Goal: Transaction & Acquisition: Book appointment/travel/reservation

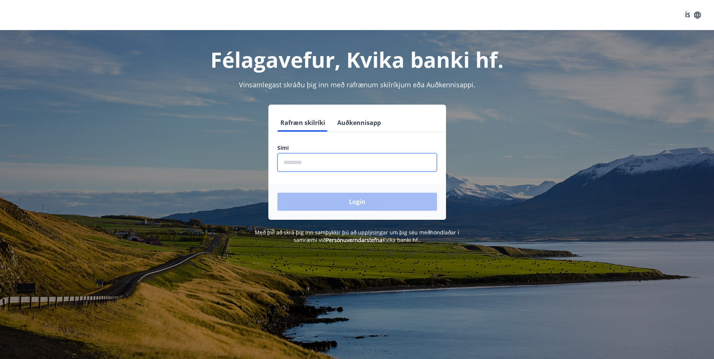
click at [287, 165] on input "phone" at bounding box center [357, 162] width 160 height 18
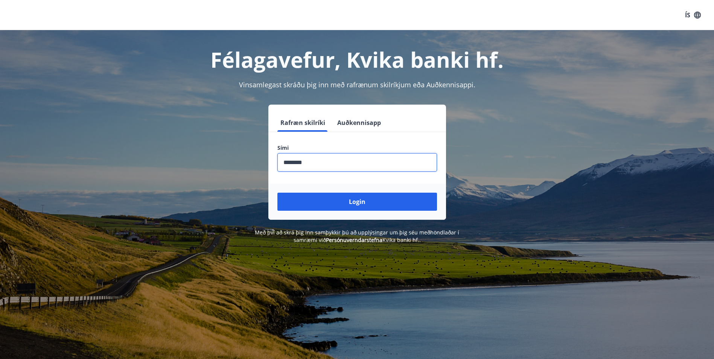
type input "********"
click at [277, 193] on button "Login" at bounding box center [357, 202] width 160 height 18
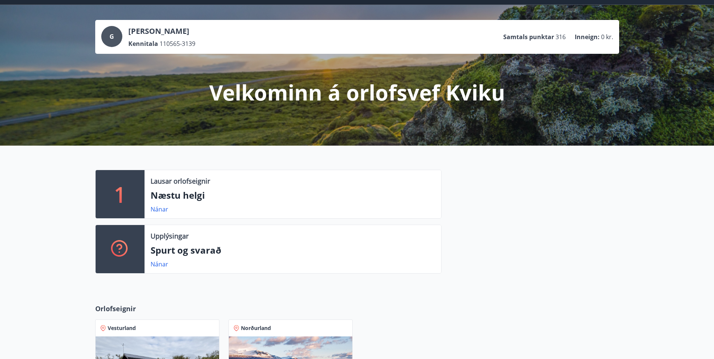
scroll to position [19, 0]
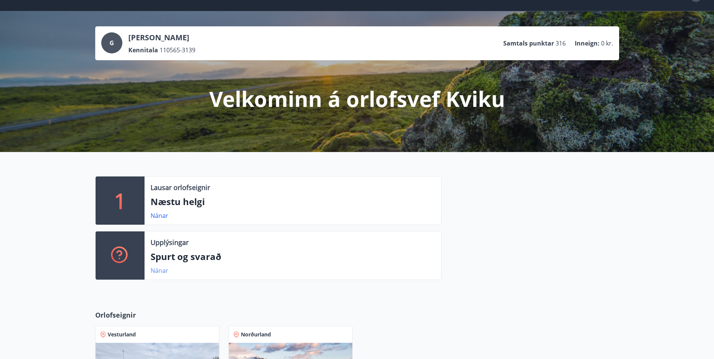
click at [161, 269] on link "Nánar" at bounding box center [159, 270] width 18 height 8
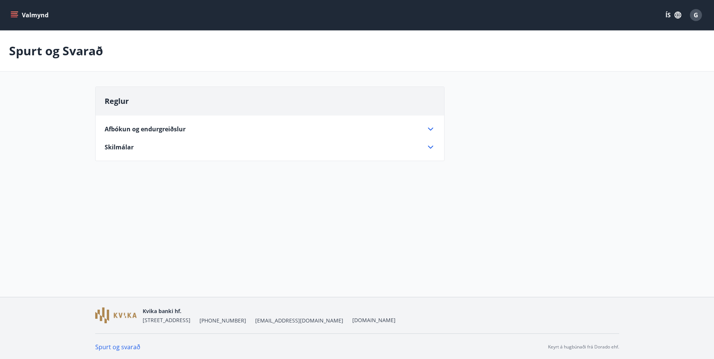
click at [430, 127] on icon at bounding box center [430, 129] width 9 height 9
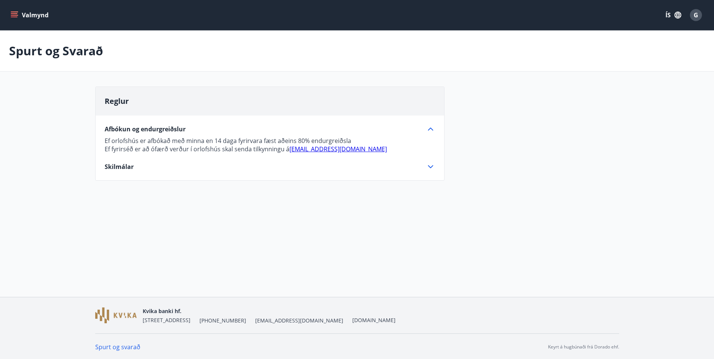
click at [428, 166] on icon at bounding box center [430, 166] width 5 height 3
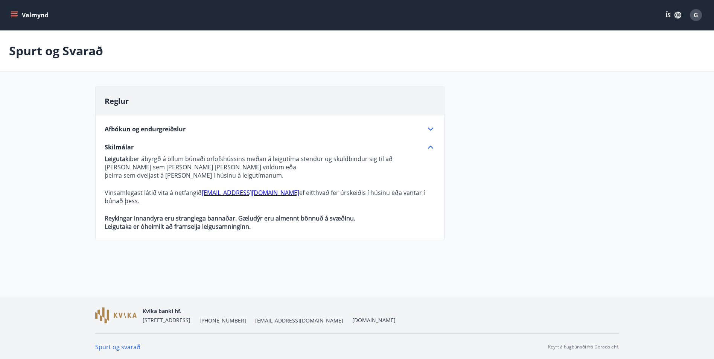
click at [13, 14] on icon "menu" at bounding box center [14, 13] width 7 height 1
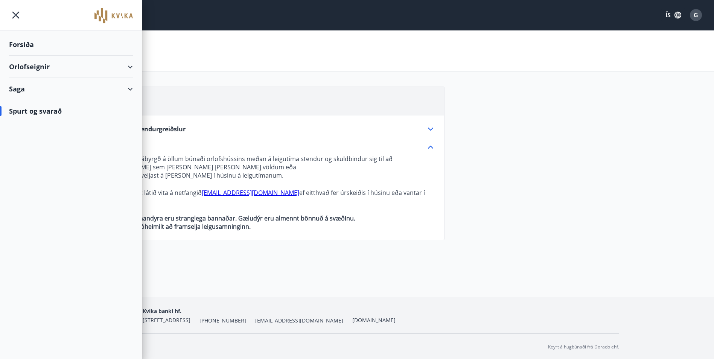
click at [129, 91] on div "Saga" at bounding box center [71, 89] width 124 height 22
click at [20, 139] on div "Punktar" at bounding box center [71, 140] width 112 height 16
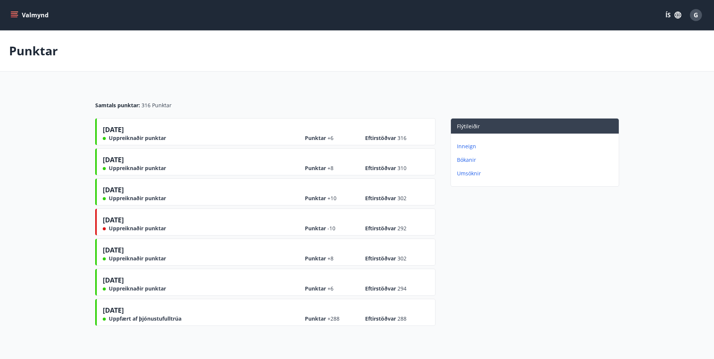
click at [465, 146] on p "Inneign" at bounding box center [536, 147] width 159 height 8
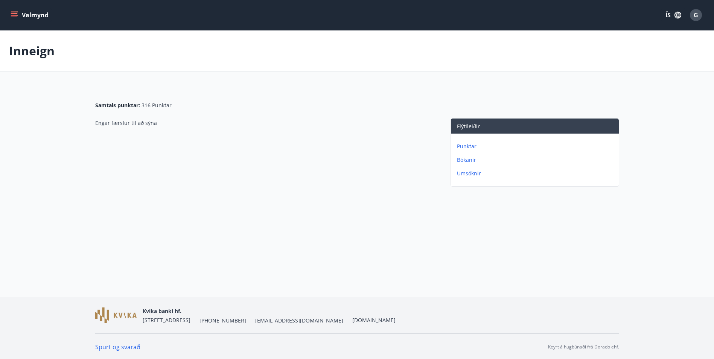
click at [17, 16] on icon "menu" at bounding box center [15, 15] width 8 height 8
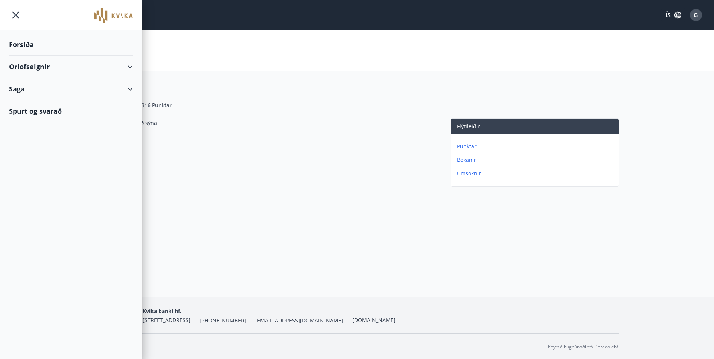
click at [20, 44] on div "Forsíða" at bounding box center [71, 44] width 124 height 22
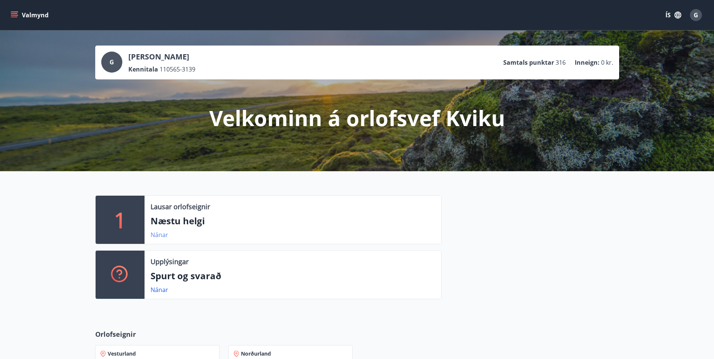
click at [162, 236] on link "Nánar" at bounding box center [159, 235] width 18 height 8
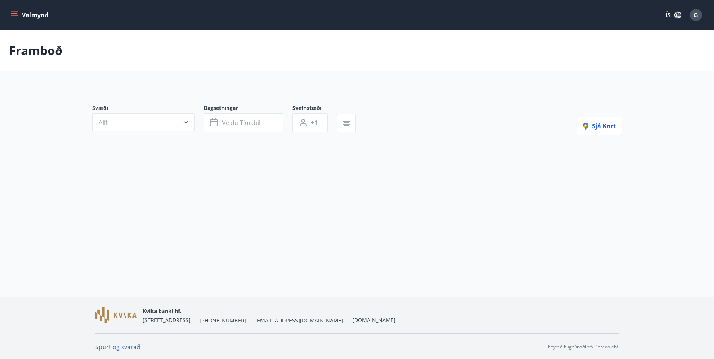
type input "*"
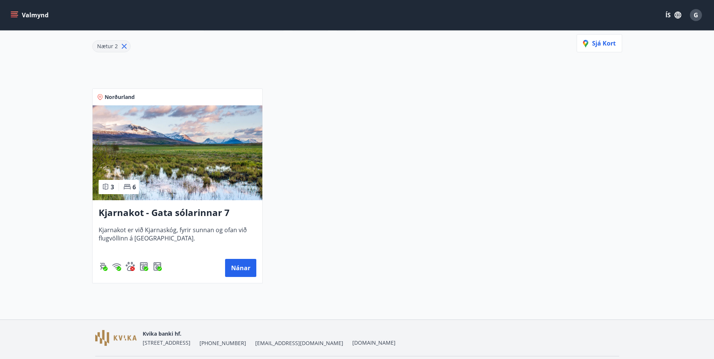
scroll to position [113, 0]
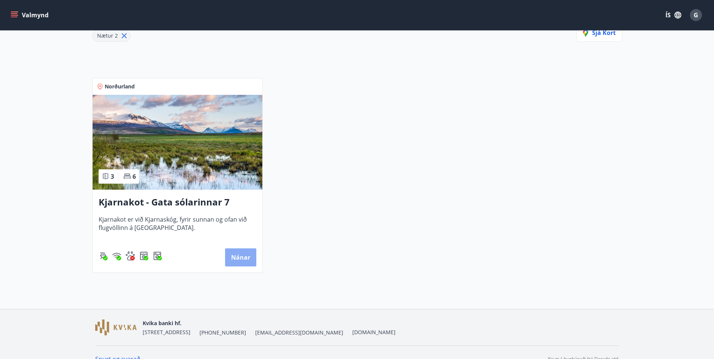
click at [243, 257] on button "Nánar" at bounding box center [240, 257] width 31 height 18
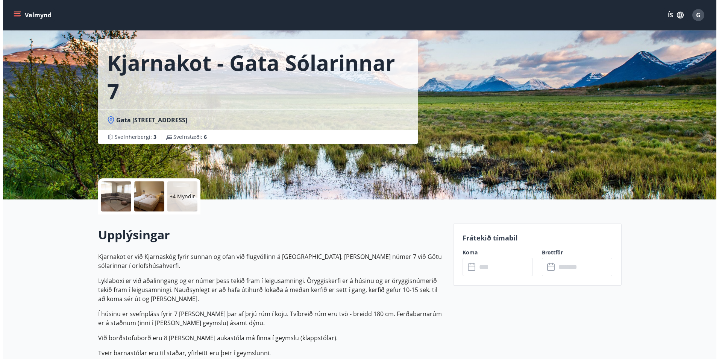
scroll to position [38, 0]
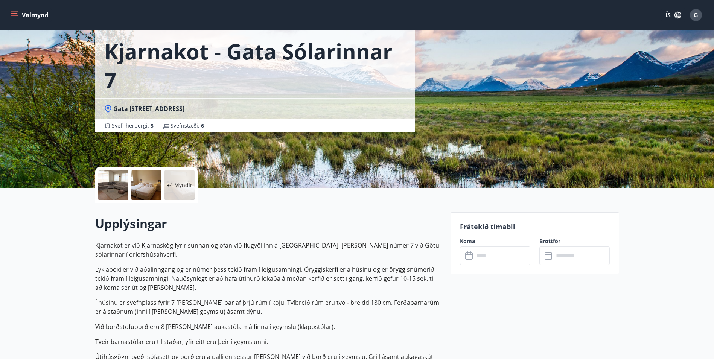
click at [178, 184] on p "+4 Myndir" at bounding box center [180, 185] width 26 height 8
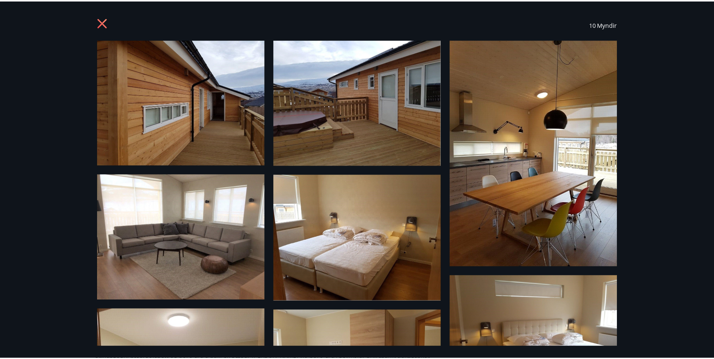
scroll to position [0, 0]
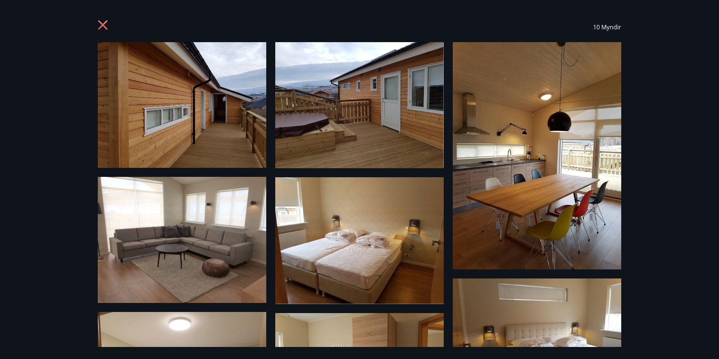
click at [102, 27] on icon at bounding box center [104, 26] width 12 height 12
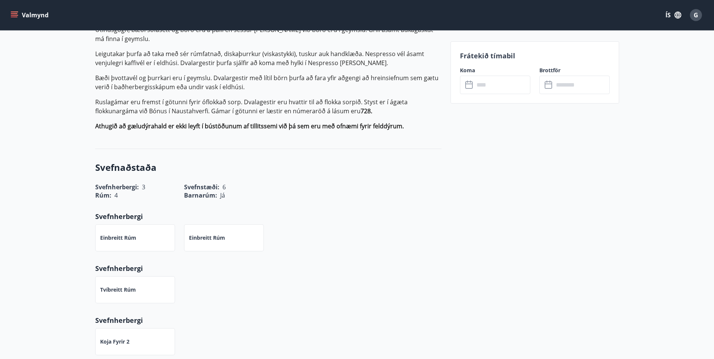
scroll to position [376, 0]
